Goal: Task Accomplishment & Management: Use online tool/utility

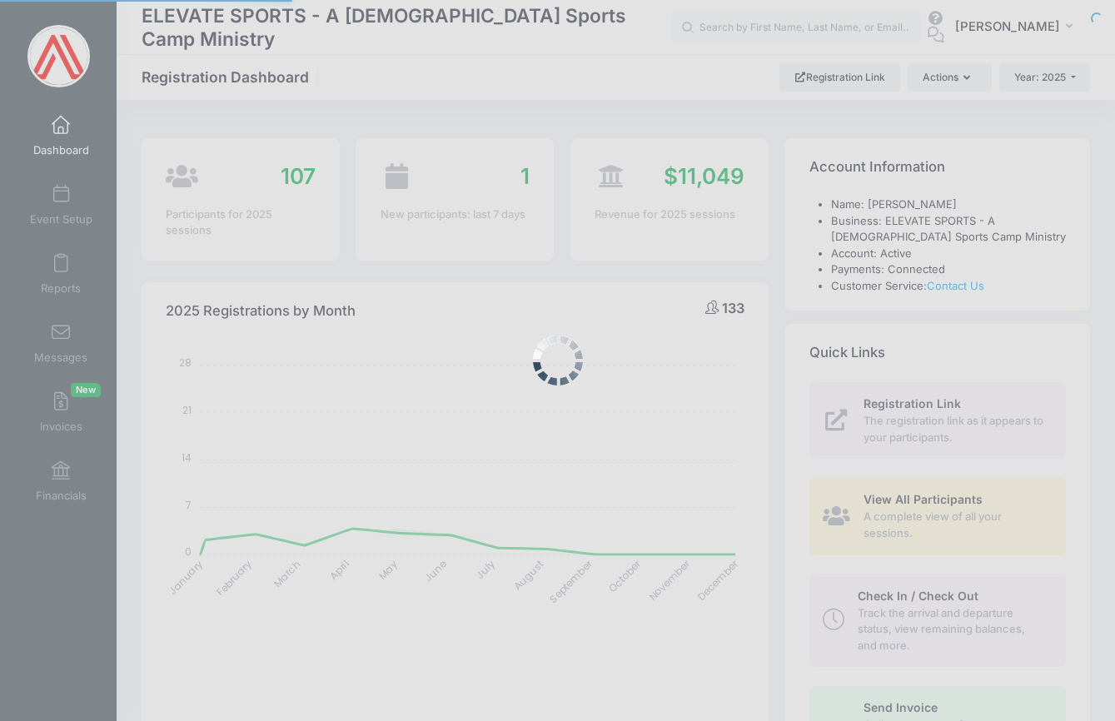
select select
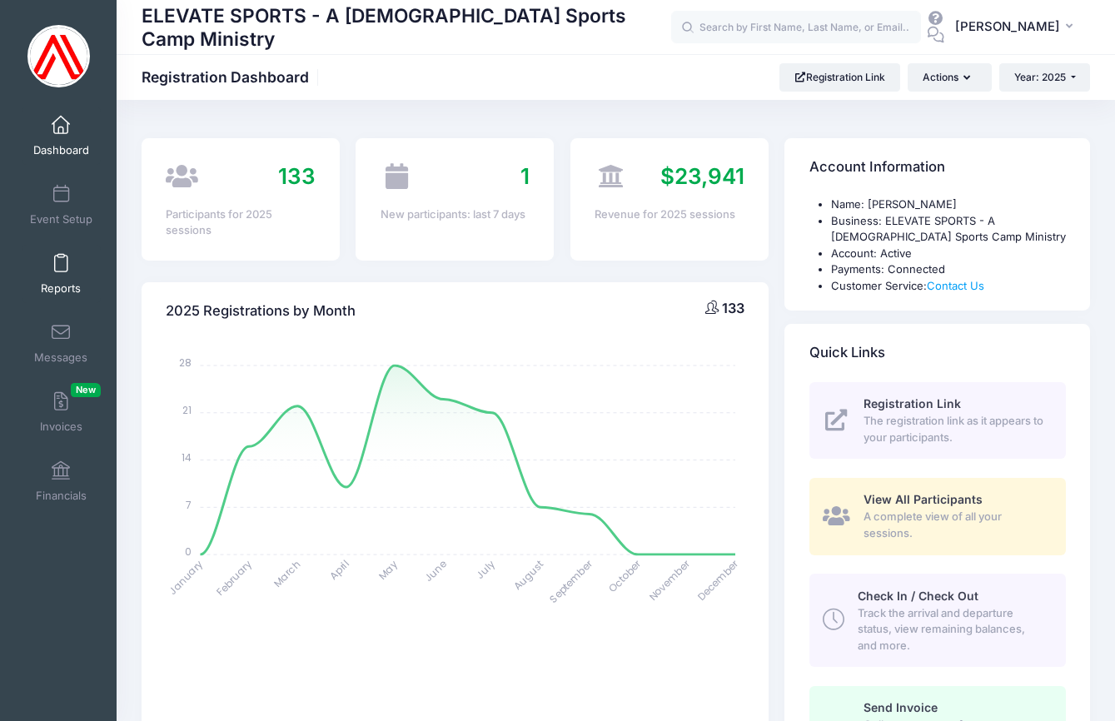
click at [61, 266] on span at bounding box center [61, 264] width 0 height 18
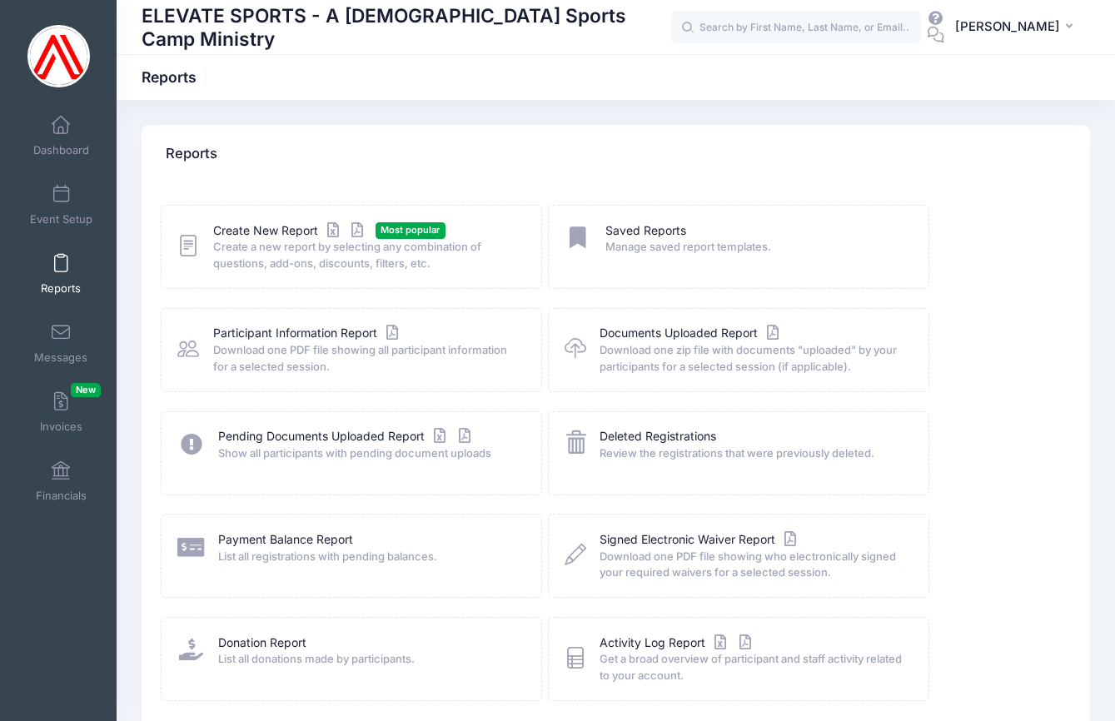
click at [231, 241] on span "Create a new report by selecting any combination of questions, add-ons, discoun…" at bounding box center [366, 255] width 307 height 32
click at [232, 237] on link "Create New Report" at bounding box center [290, 230] width 155 height 17
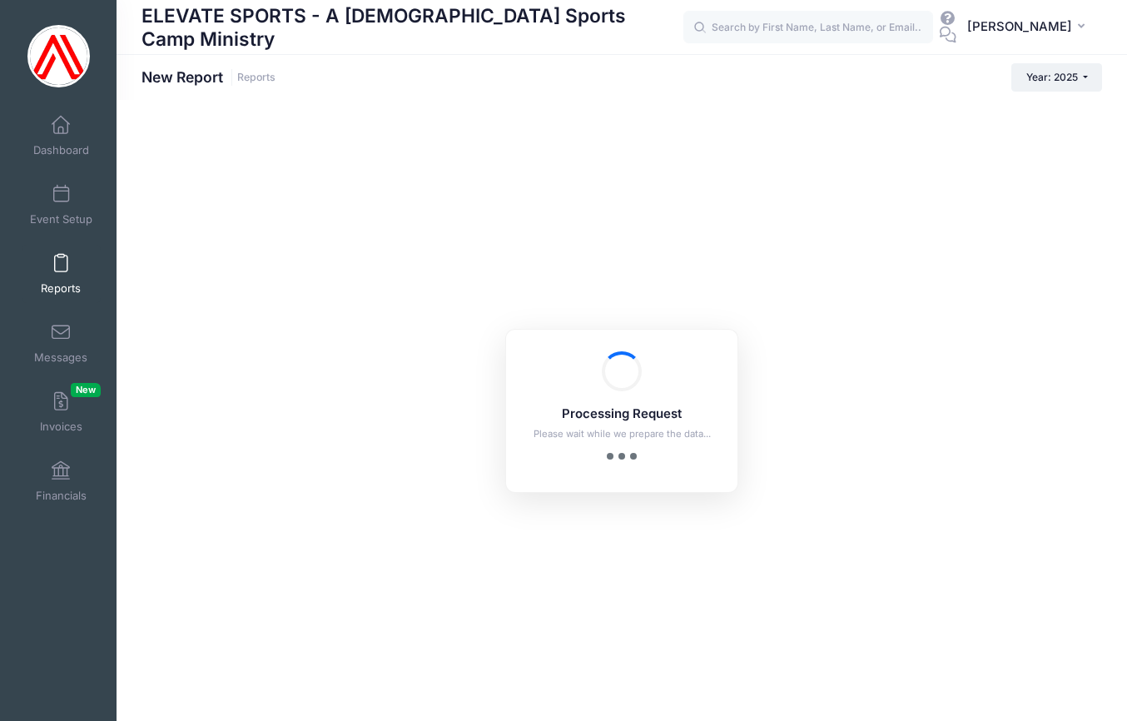
checkbox input "true"
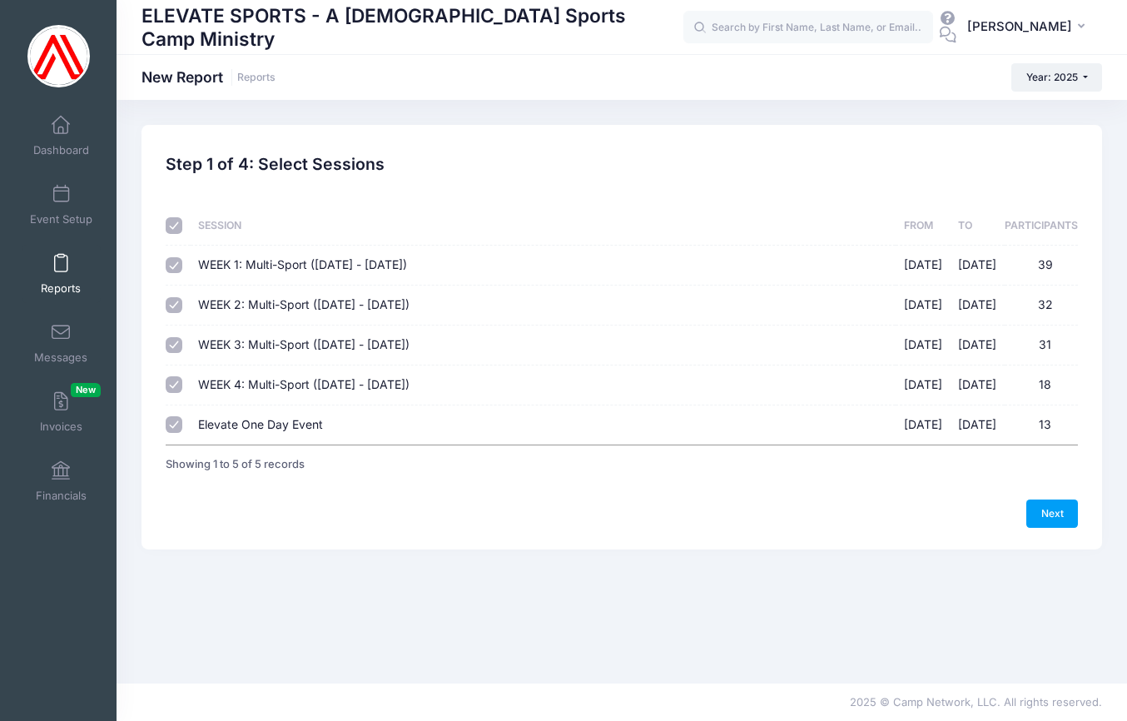
click at [170, 230] on input "checkbox" at bounding box center [174, 225] width 17 height 17
checkbox input "false"
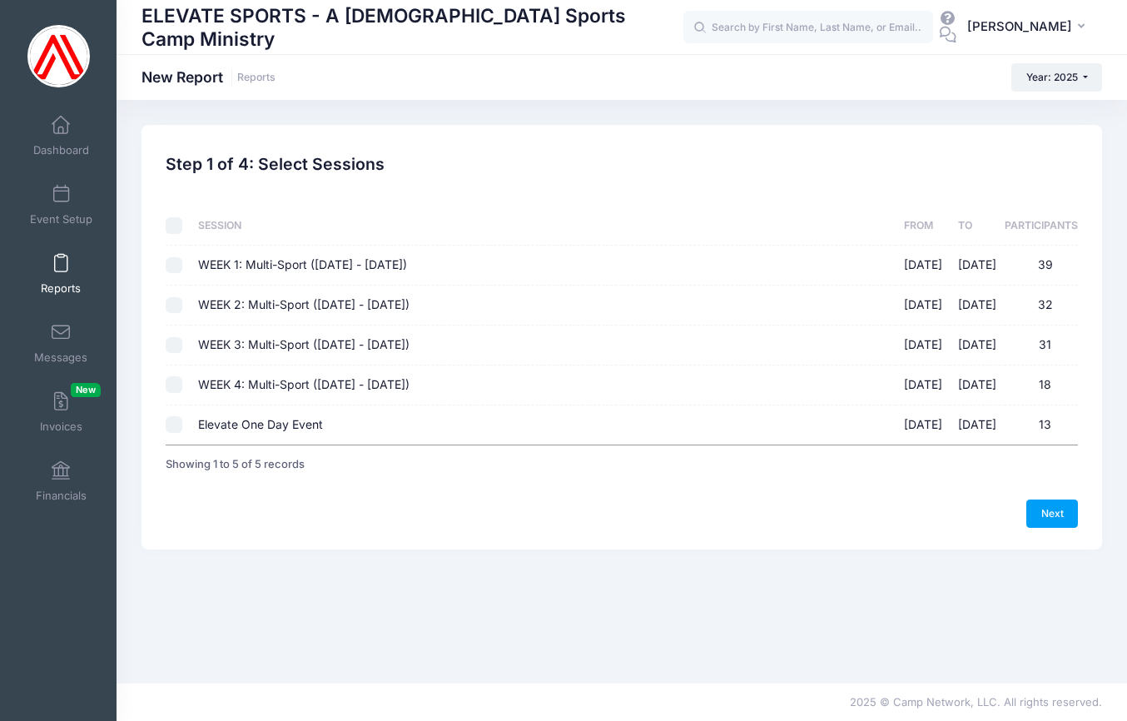
checkbox input "false"
click at [175, 420] on input "Elevate One Day Event 09/26/2025 - 09/26/2025 13" at bounding box center [174, 424] width 17 height 17
checkbox input "true"
click at [1060, 506] on link "Next" at bounding box center [1053, 514] width 52 height 28
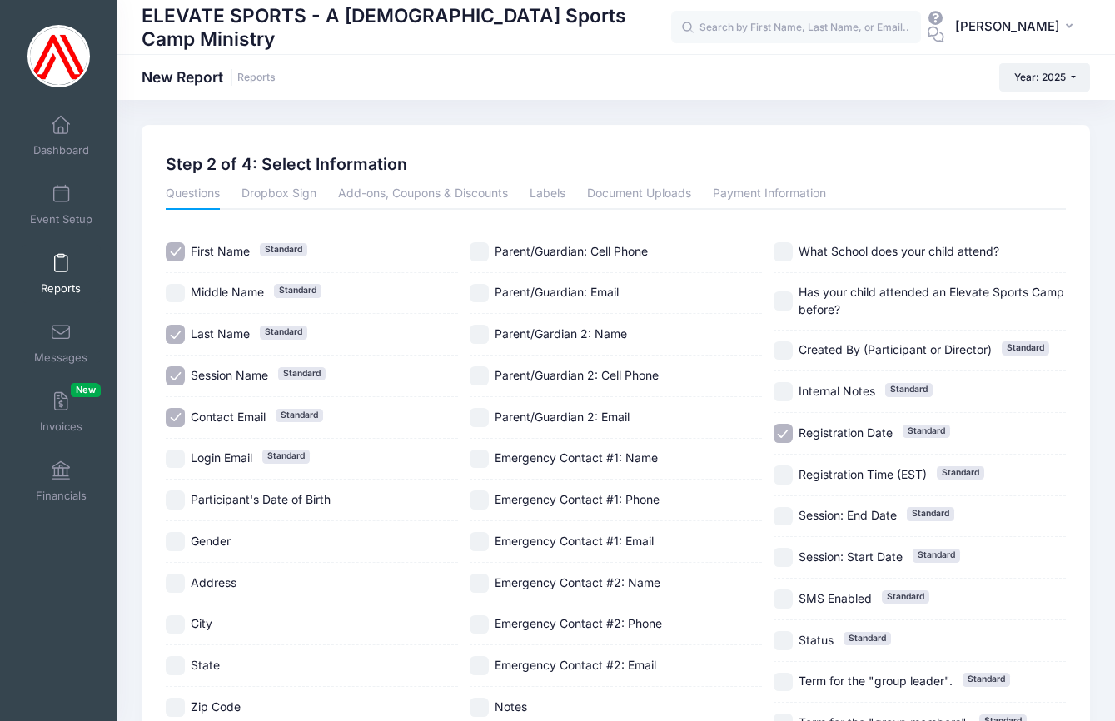
click at [175, 414] on input "Contact Email Standard" at bounding box center [175, 417] width 19 height 19
checkbox input "false"
click at [174, 373] on input "Session Name Standard" at bounding box center [175, 375] width 19 height 19
checkbox input "false"
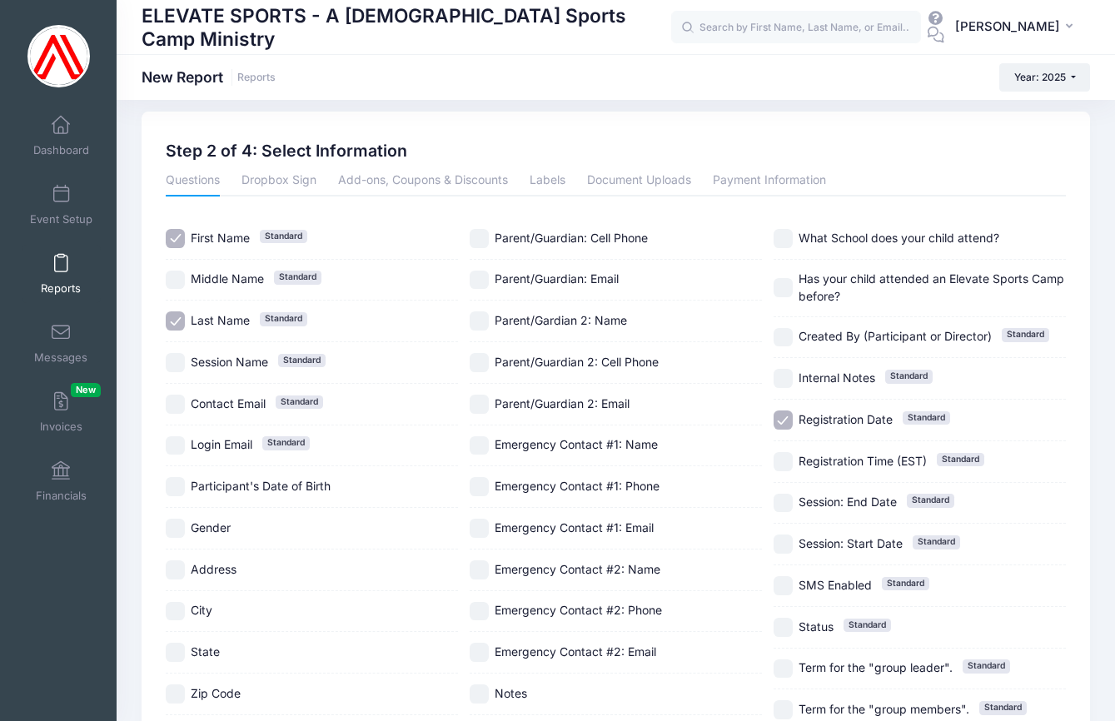
scroll to position [17, 0]
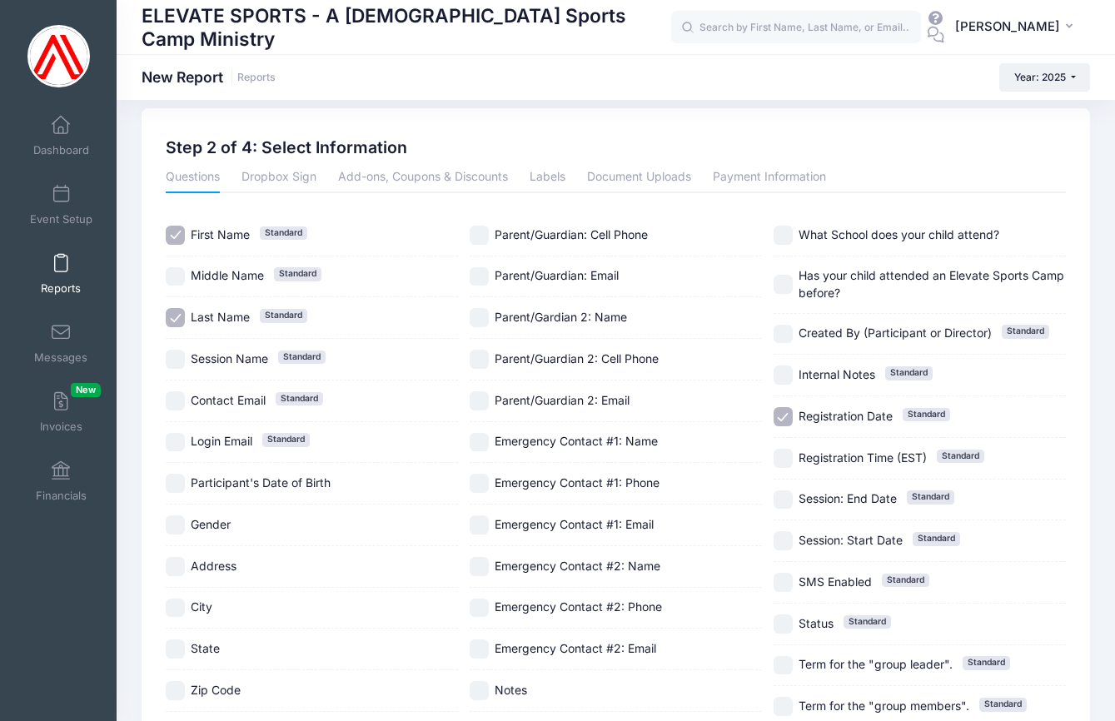
click at [781, 410] on input "Registration Date Standard" at bounding box center [782, 416] width 19 height 19
checkbox input "false"
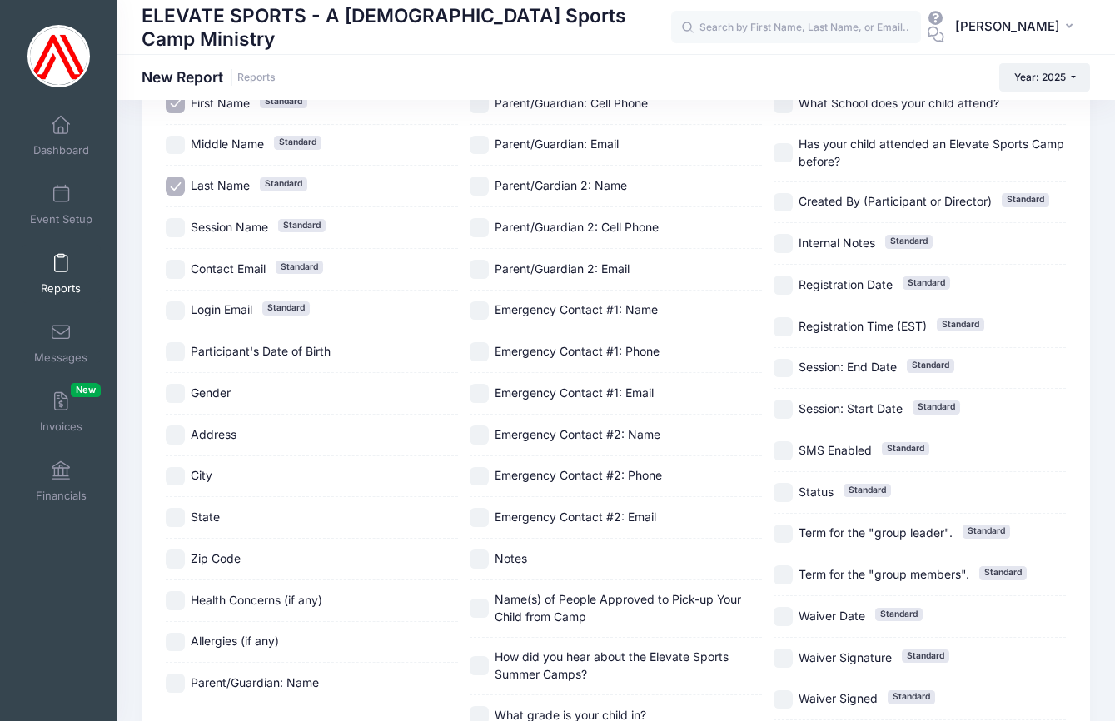
scroll to position [107, 0]
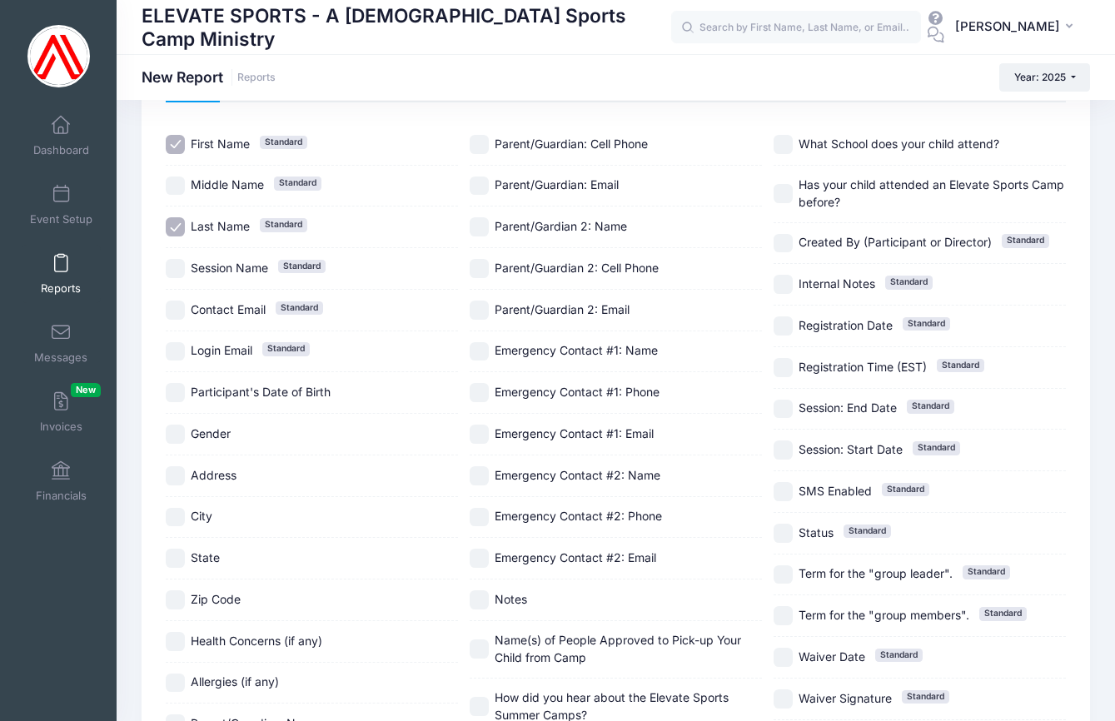
click at [174, 306] on input "Contact Email Standard" at bounding box center [175, 310] width 19 height 19
checkbox input "true"
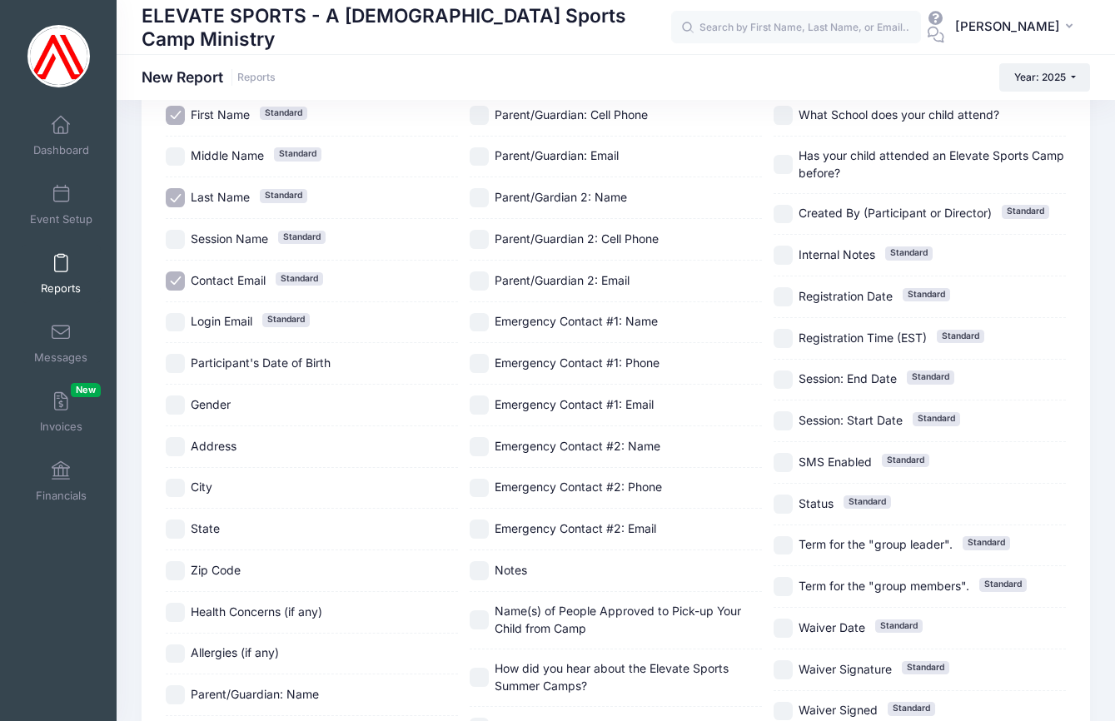
scroll to position [168, 0]
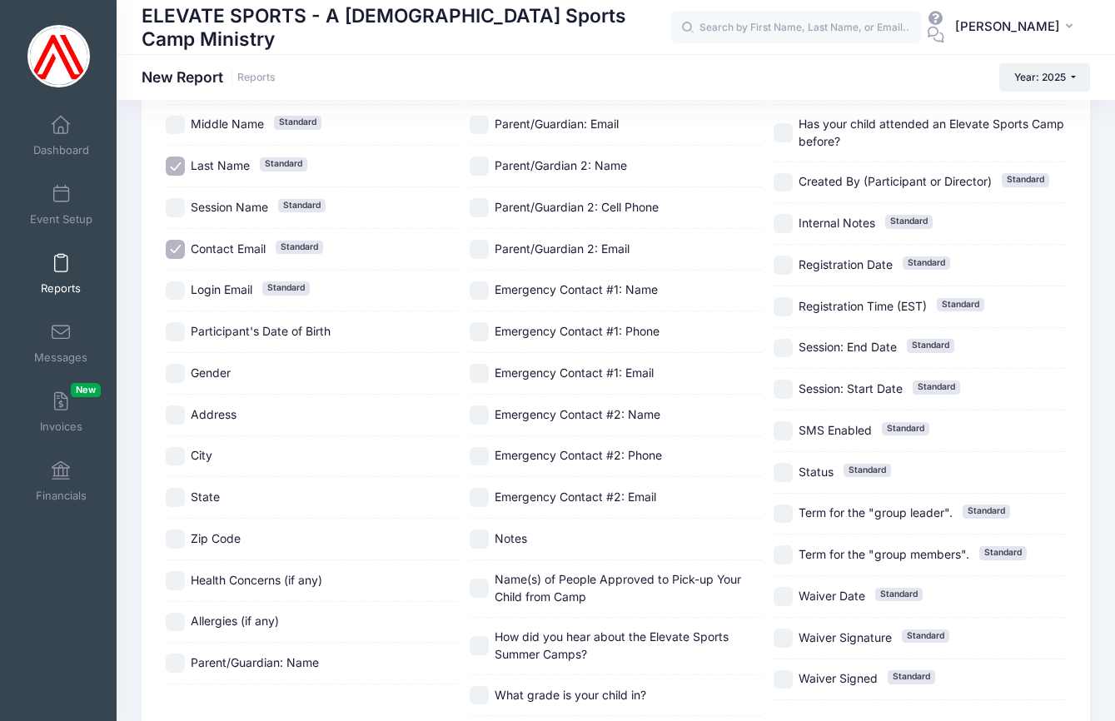
click at [175, 664] on input "Parent/Guardian: Name" at bounding box center [175, 663] width 19 height 19
checkbox input "true"
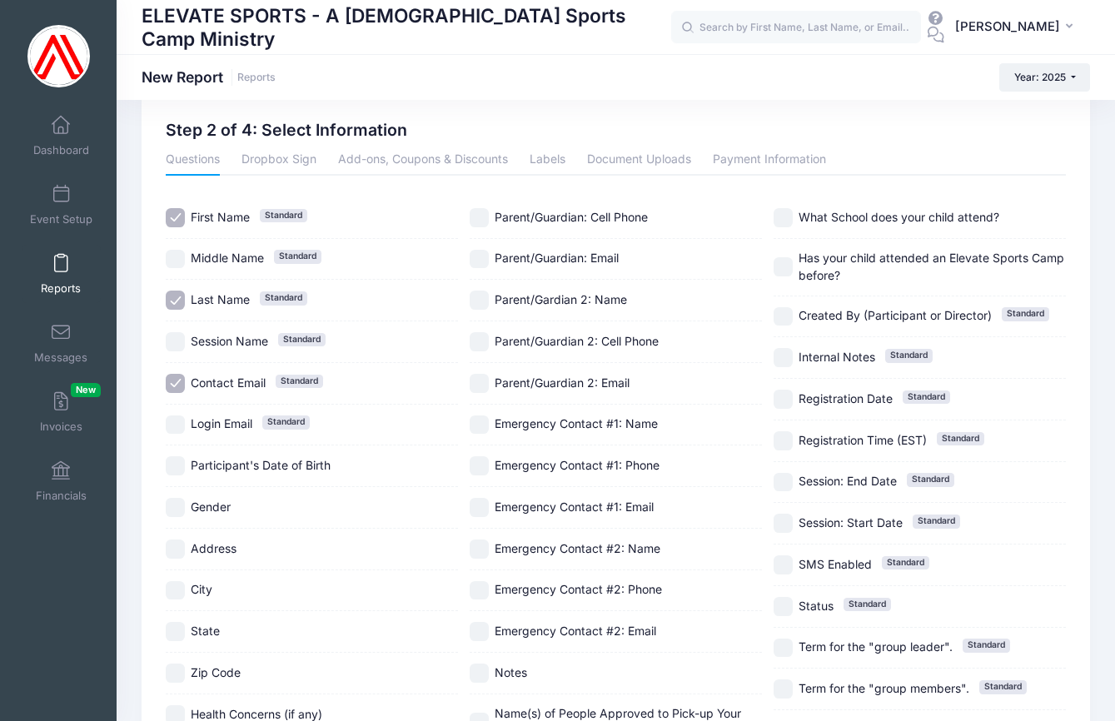
click at [480, 217] on input "Parent/Guardian: Cell Phone" at bounding box center [479, 217] width 19 height 19
checkbox input "true"
click at [484, 301] on input "Parent/Gardian 2: Name" at bounding box center [479, 300] width 19 height 19
checkbox input "true"
click at [479, 381] on input "Parent/Guardian 2: Email" at bounding box center [479, 383] width 19 height 19
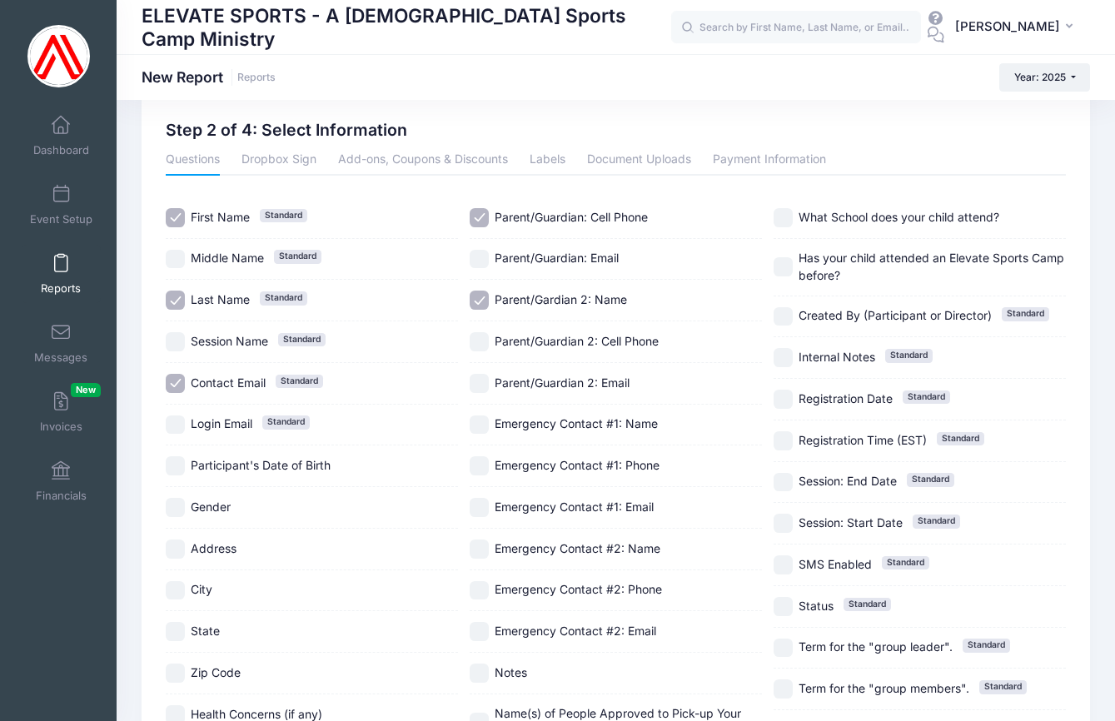
checkbox input "true"
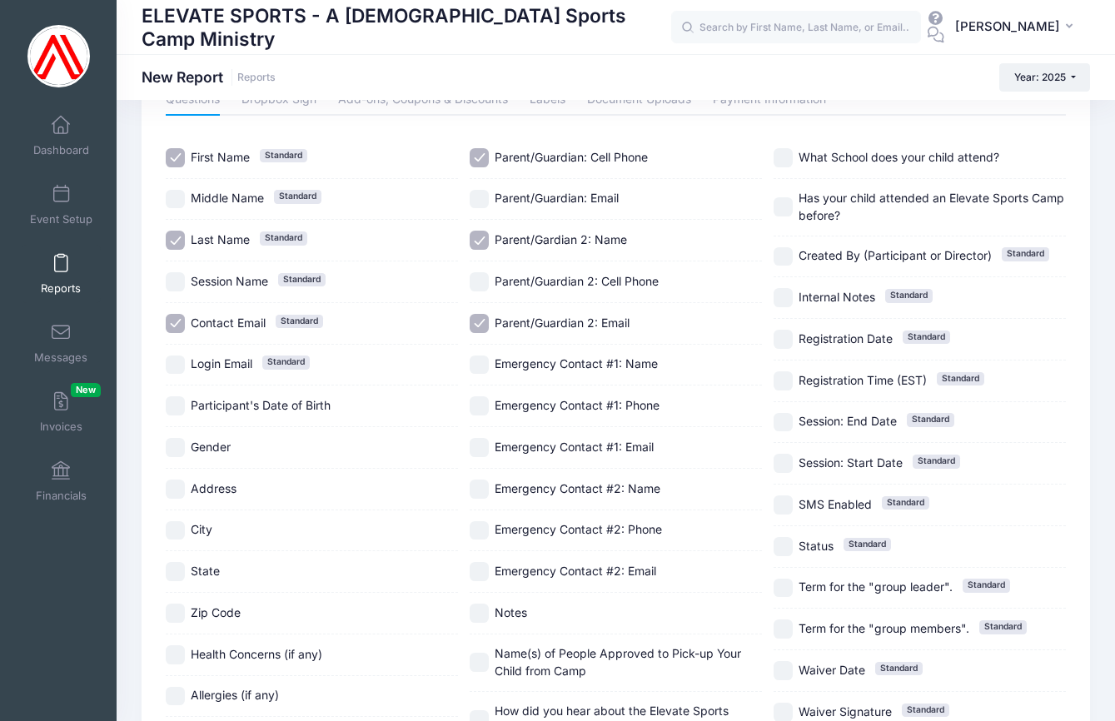
scroll to position [97, 0]
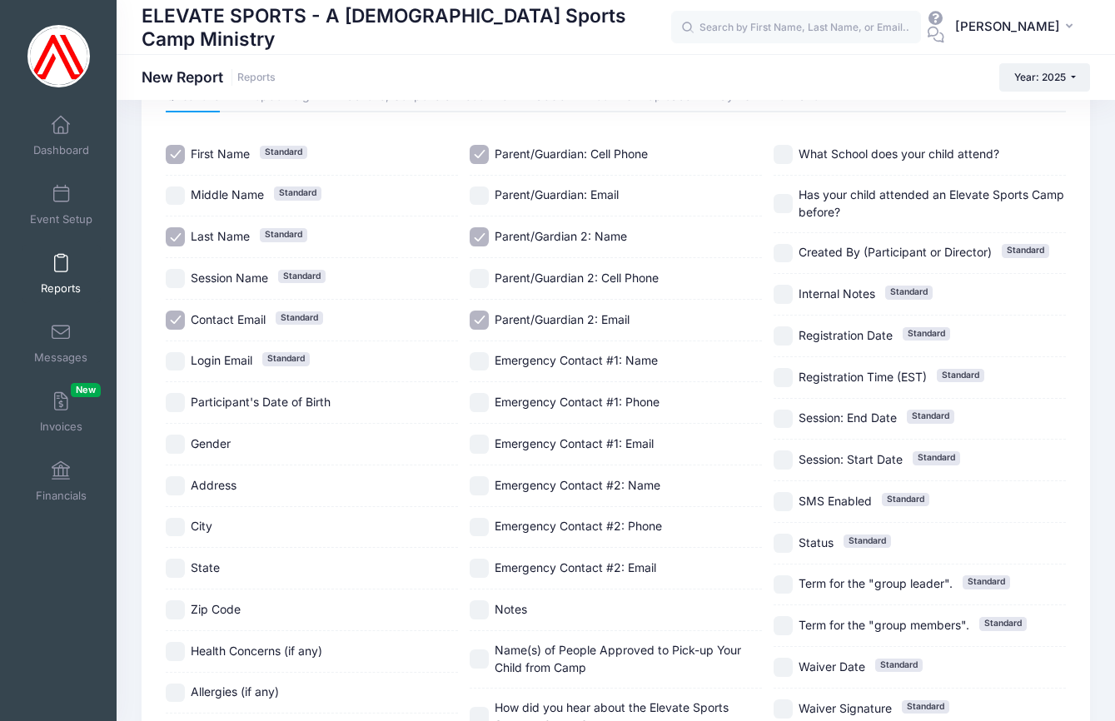
click at [178, 318] on input "Contact Email Standard" at bounding box center [175, 320] width 19 height 19
checkbox input "false"
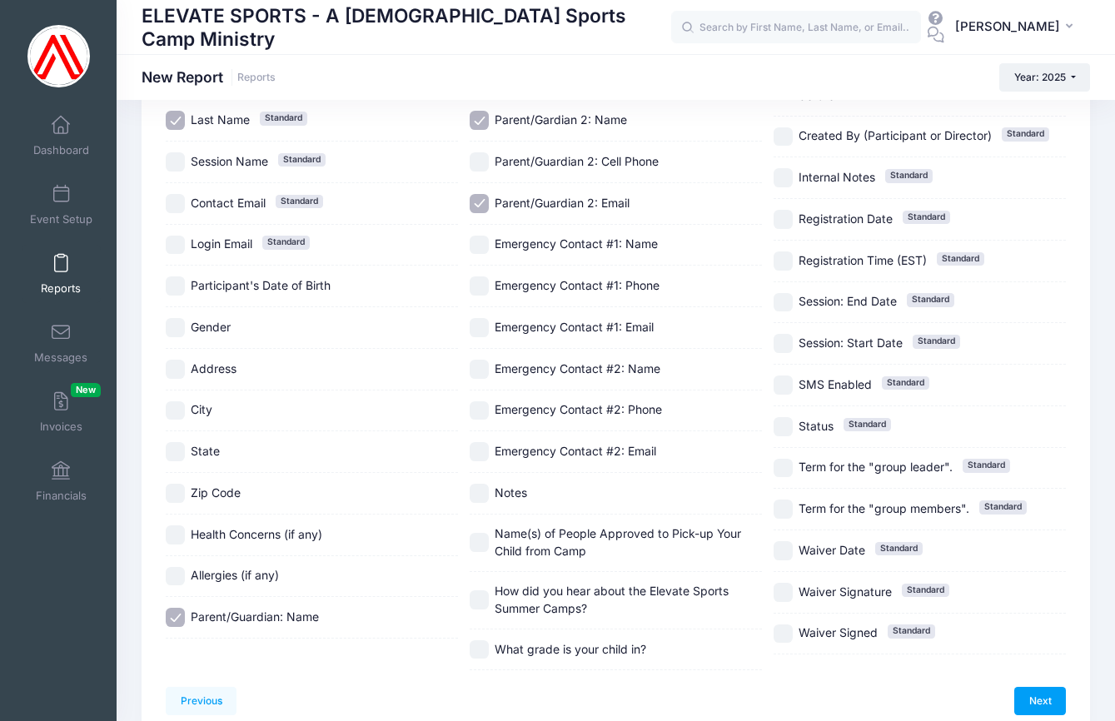
scroll to position [501, 0]
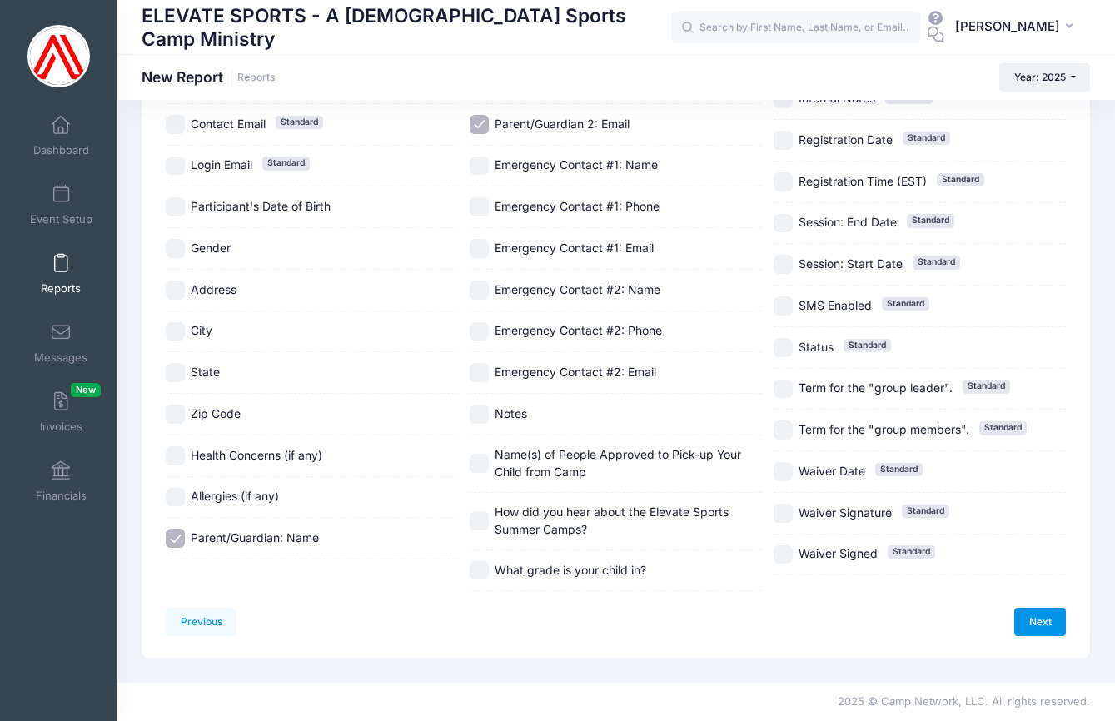
click at [1037, 608] on link "Next" at bounding box center [1040, 622] width 52 height 28
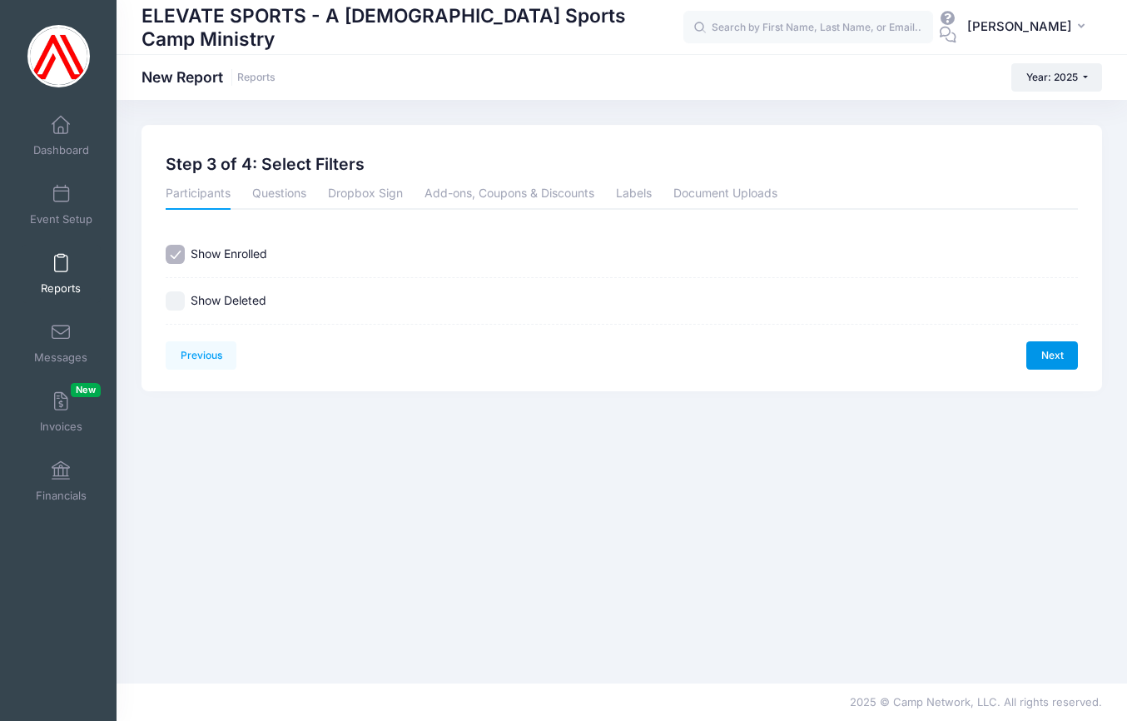
click at [1052, 359] on link "Next" at bounding box center [1053, 355] width 52 height 28
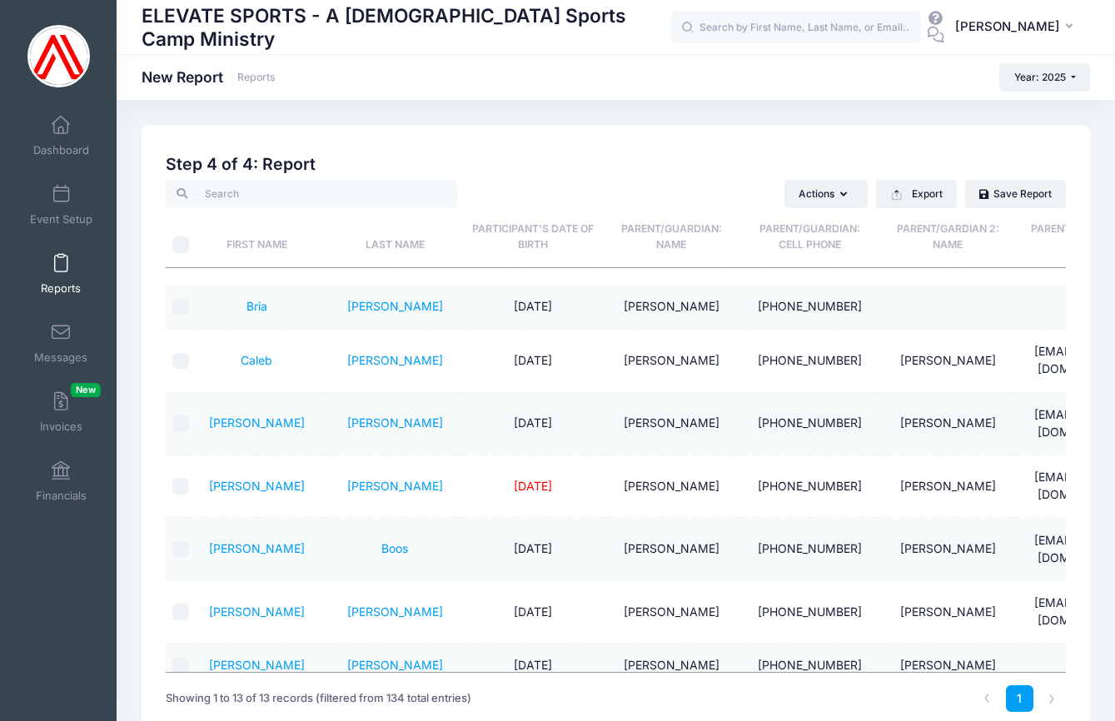
click at [180, 247] on input "\a \a" at bounding box center [180, 244] width 17 height 17
checkbox input "true"
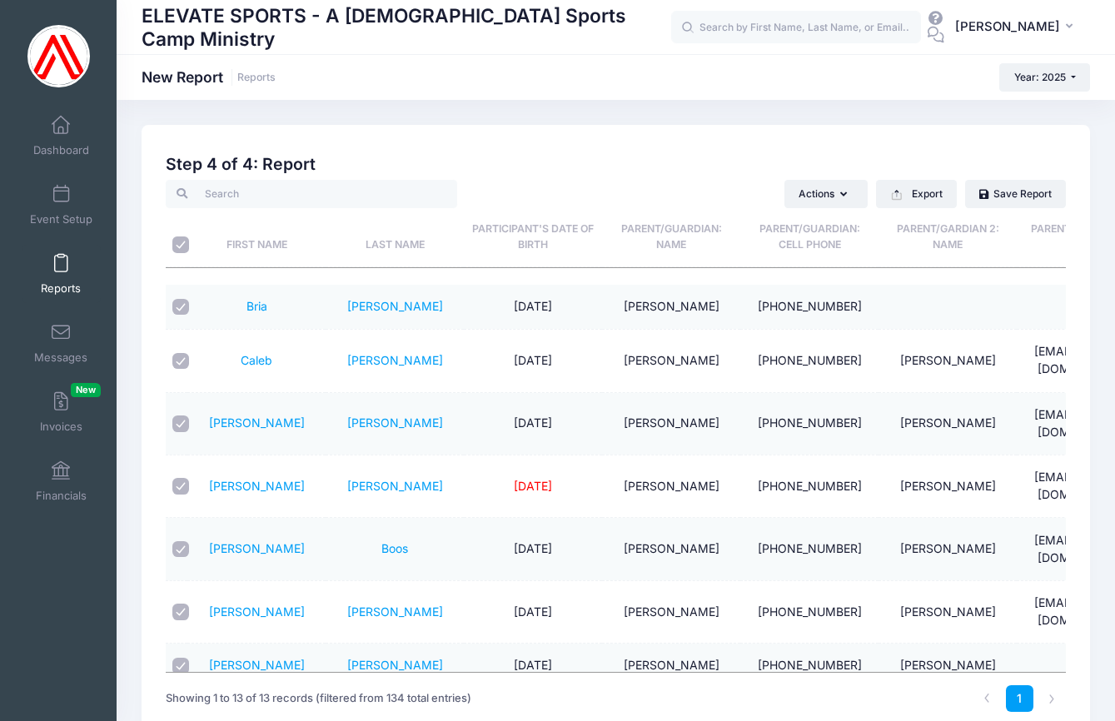
checkbox input "true"
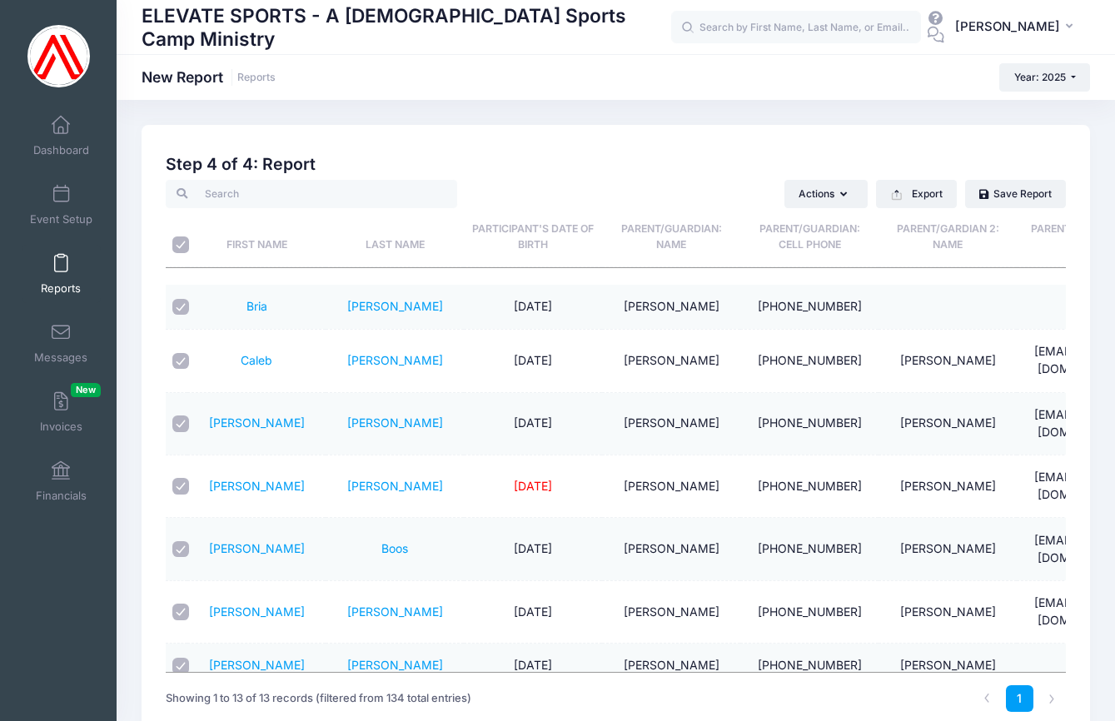
checkbox input "true"
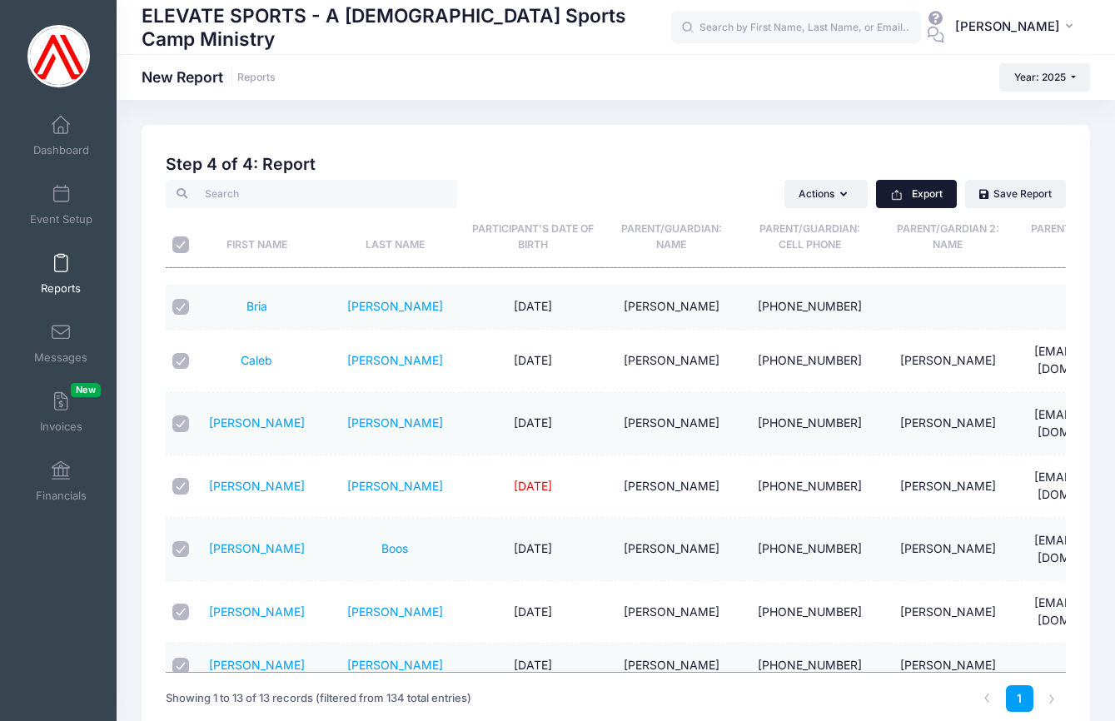
click at [956, 196] on button "Export" at bounding box center [916, 194] width 81 height 28
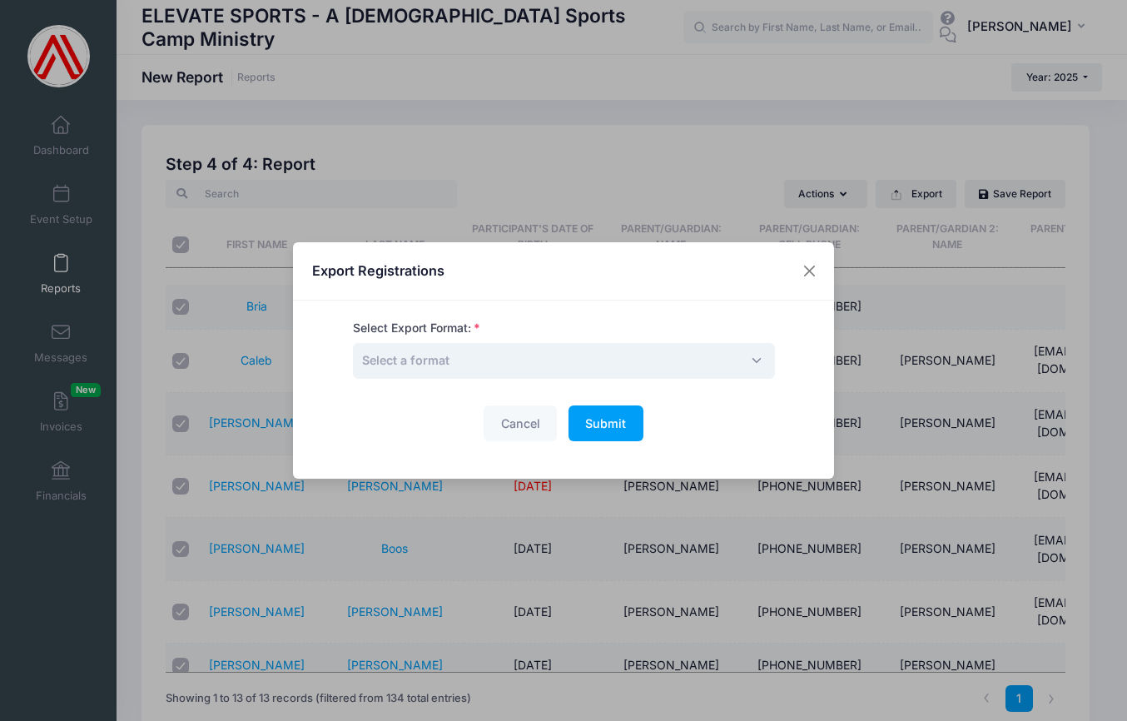
click at [491, 356] on span "Select a format" at bounding box center [564, 361] width 422 height 36
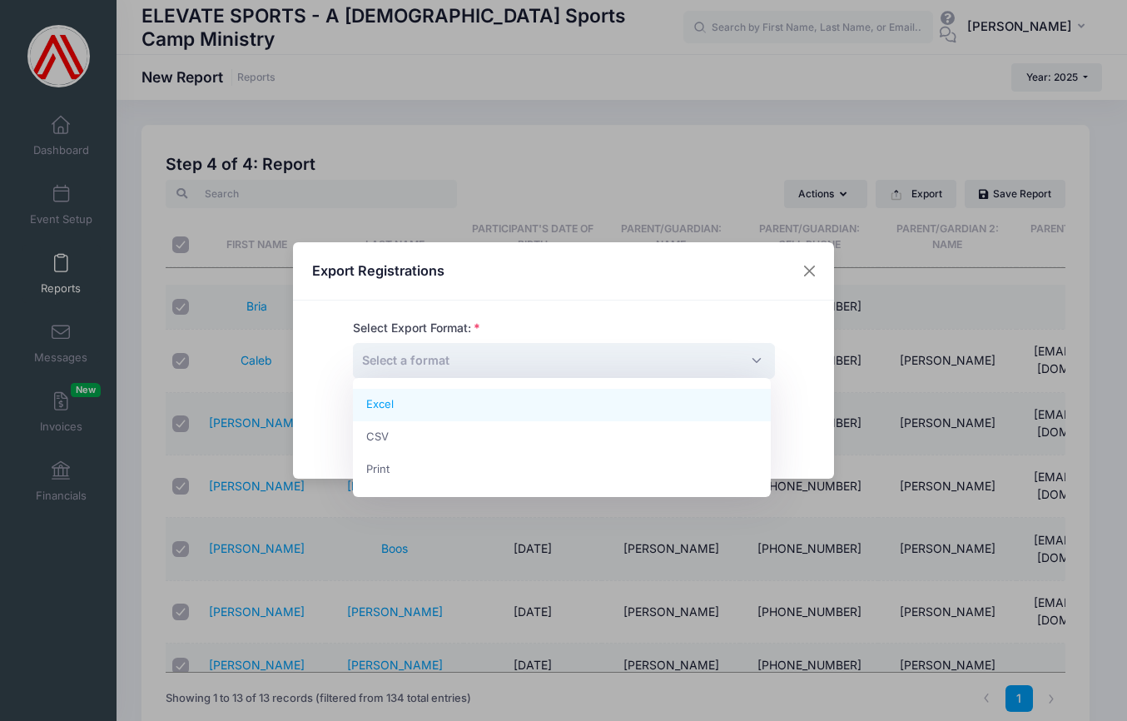
select select "excel"
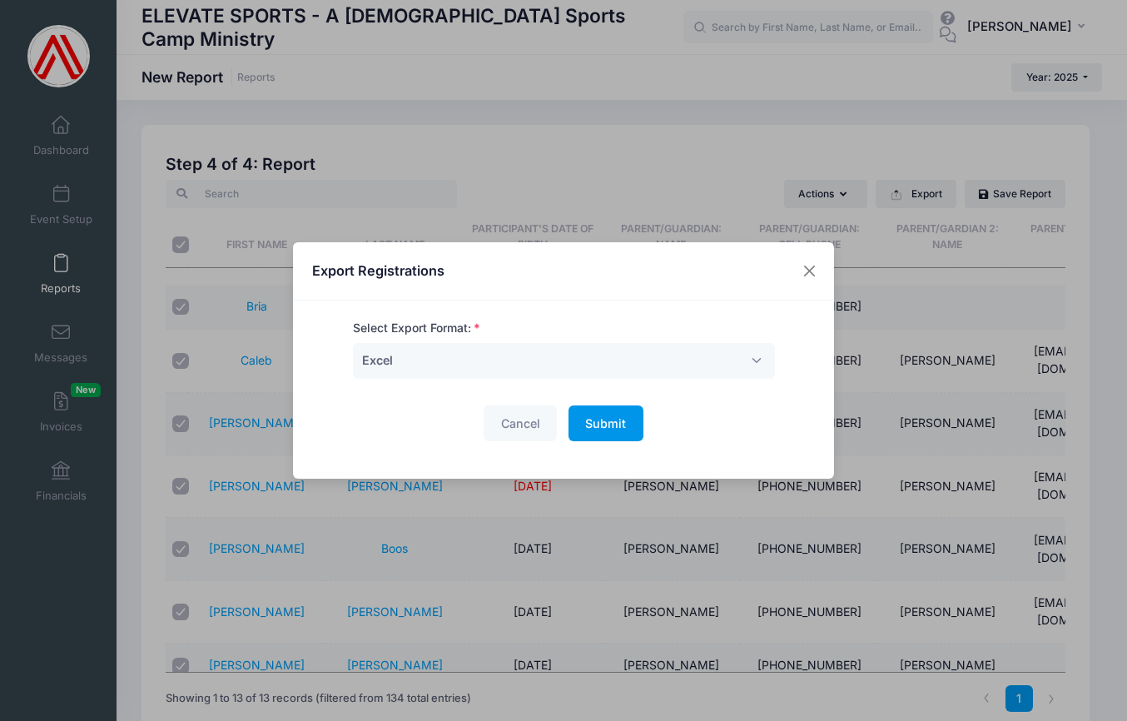
click at [598, 425] on span "Submit" at bounding box center [605, 423] width 41 height 14
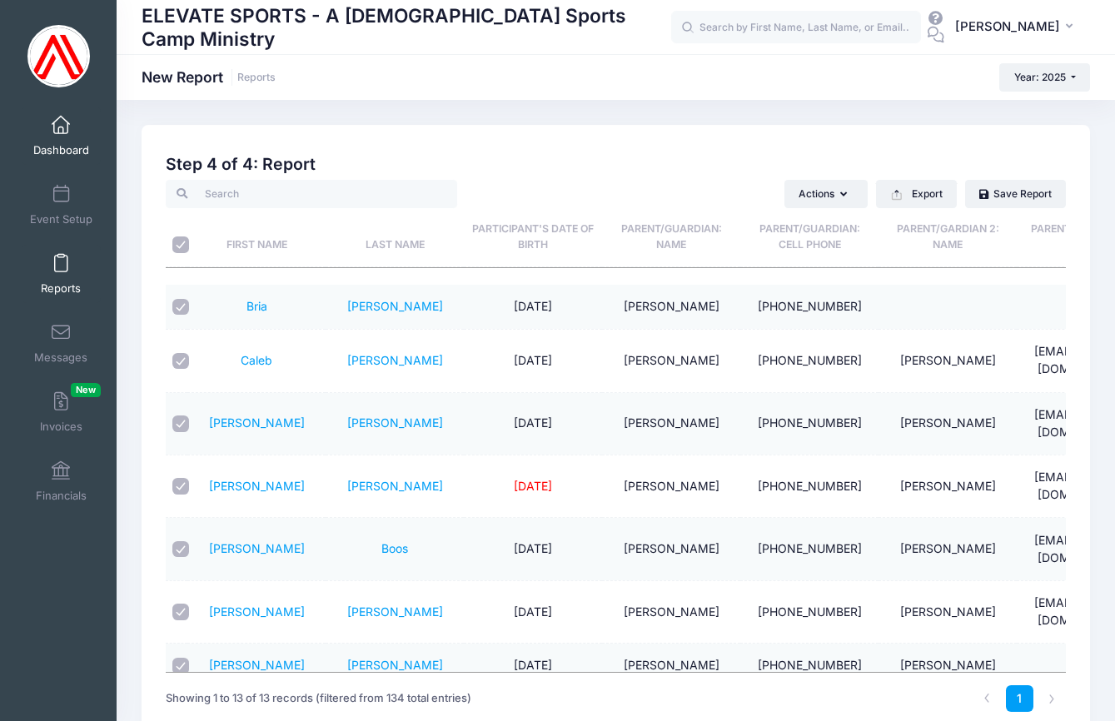
click at [60, 112] on link "Dashboard" at bounding box center [61, 136] width 79 height 58
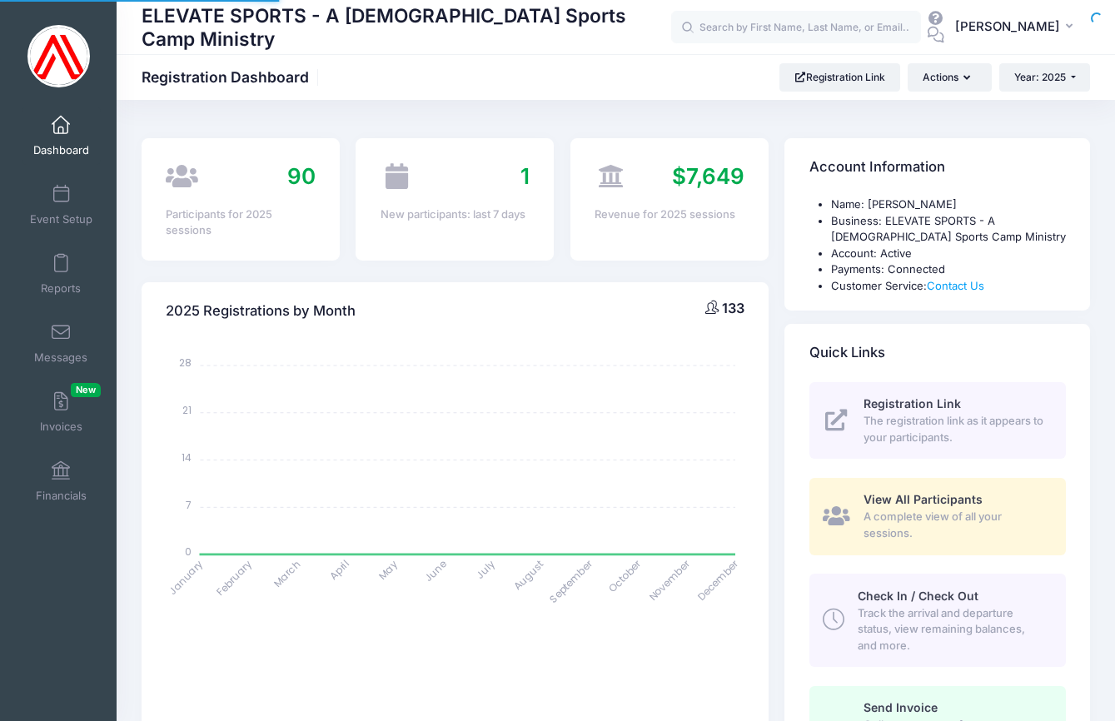
select select
